Goal: Task Accomplishment & Management: Manage account settings

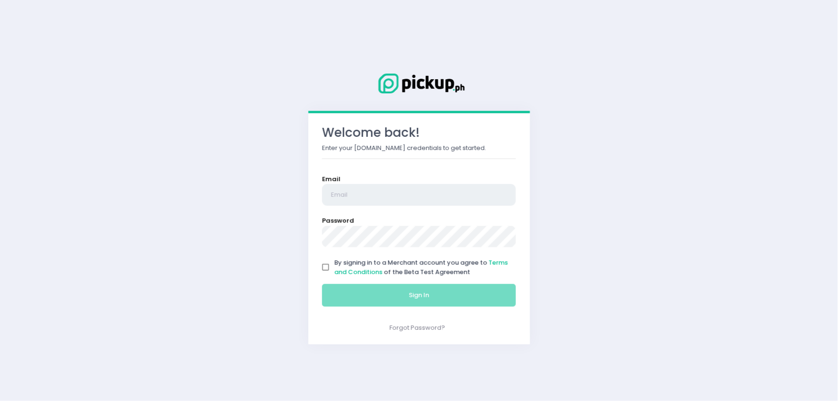
type input "[EMAIL_ADDRESS][DOMAIN_NAME]"
drag, startPoint x: 331, startPoint y: 263, endPoint x: 352, endPoint y: 276, distance: 25.3
click at [331, 263] on input "By signing in to a Merchant account you agree to Terms and Conditions of the Be…" at bounding box center [326, 268] width 18 height 18
checkbox input "true"
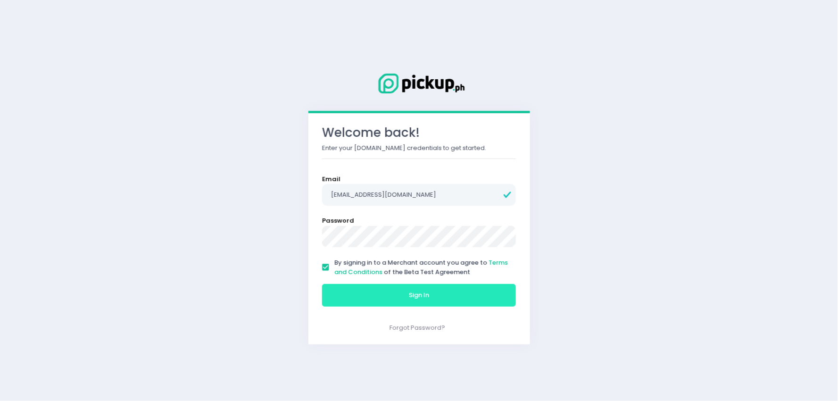
click at [370, 292] on button "Sign In" at bounding box center [419, 295] width 194 height 23
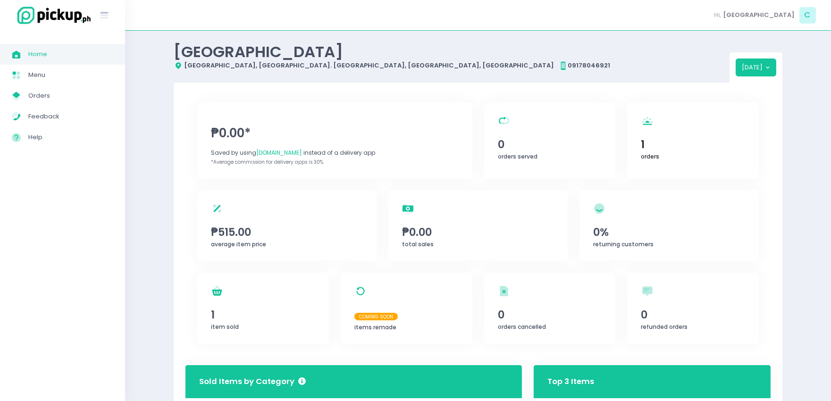
click at [687, 144] on span "1" at bounding box center [693, 144] width 104 height 16
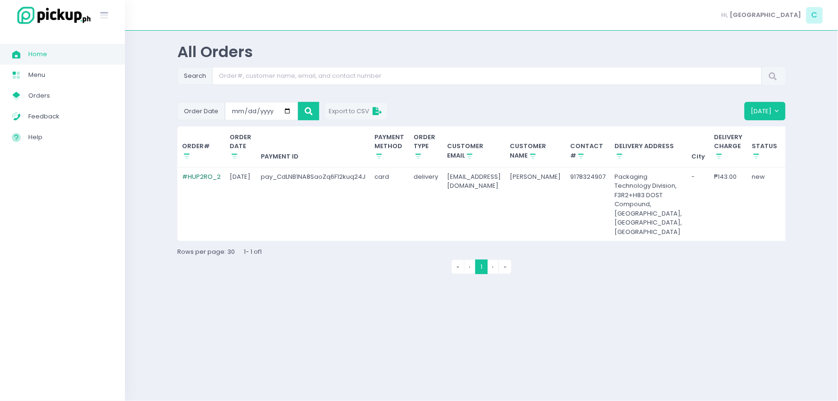
click at [207, 175] on link "# HUP2RO_2" at bounding box center [201, 176] width 39 height 9
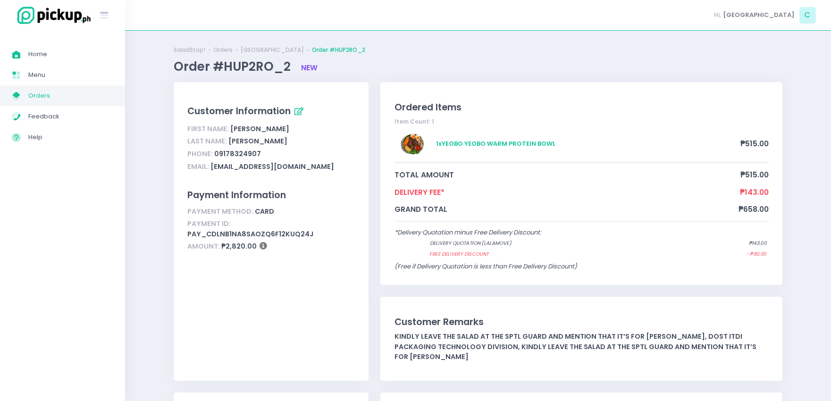
click at [306, 67] on span "new" at bounding box center [309, 68] width 17 height 10
click at [224, 48] on link "Orders" at bounding box center [222, 50] width 19 height 8
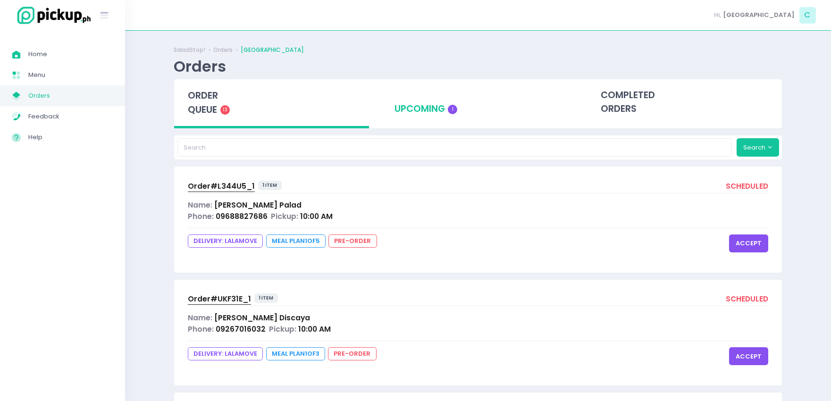
click at [476, 104] on div "upcoming 1" at bounding box center [478, 102] width 195 height 46
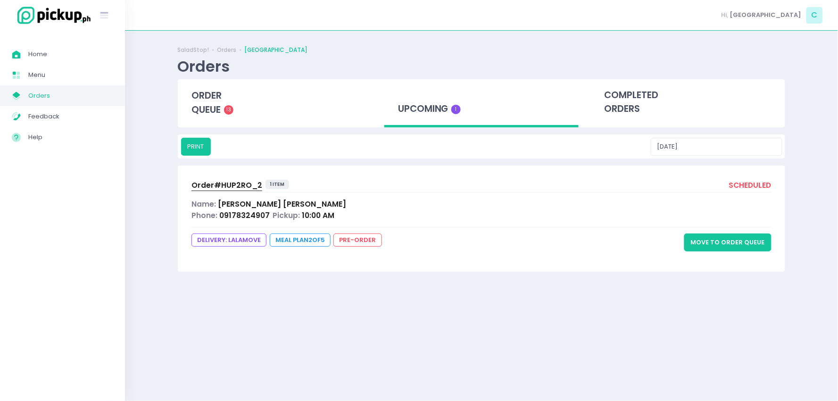
click at [762, 246] on button "Move to Order Queue" at bounding box center [728, 243] width 87 height 18
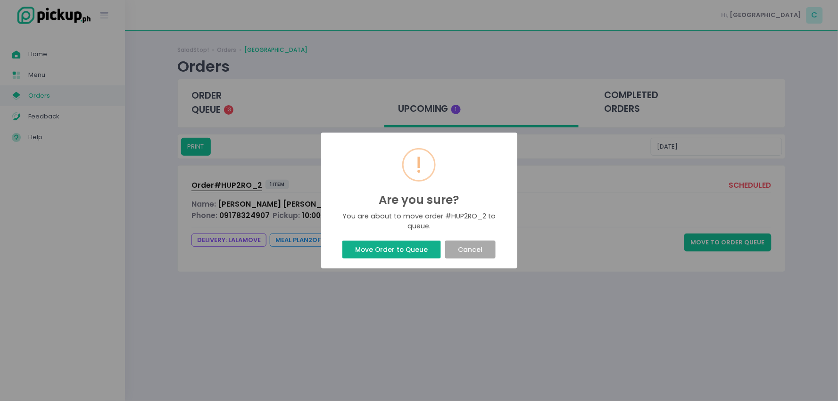
click at [421, 249] on button "Move Order to Queue" at bounding box center [392, 250] width 99 height 18
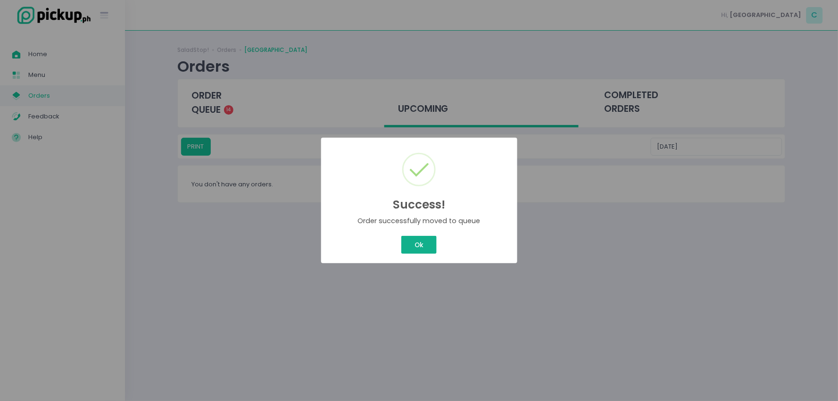
click at [404, 242] on button "Ok" at bounding box center [418, 245] width 35 height 18
